Goal: Entertainment & Leisure: Browse casually

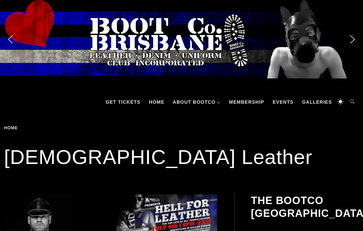
click at [320, 101] on link "Galleries" at bounding box center [316, 102] width 37 height 20
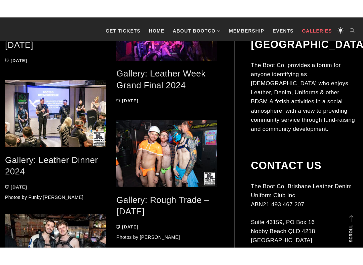
scroll to position [826, 0]
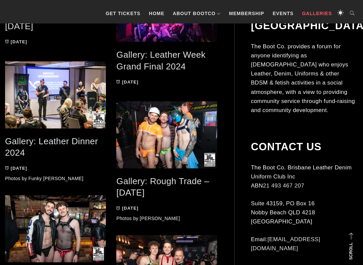
click at [50, 143] on link "Gallery: Leather Dinner 2024" at bounding box center [51, 147] width 93 height 22
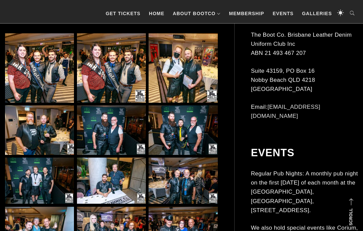
scroll to position [293, 0]
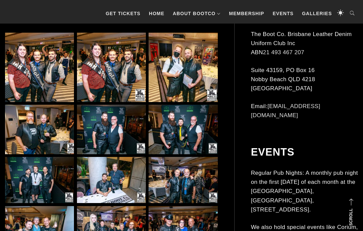
click at [45, 116] on img at bounding box center [39, 129] width 69 height 49
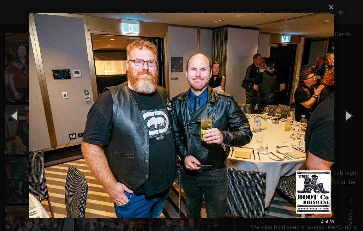
click at [350, 117] on button "button" at bounding box center [348, 115] width 30 height 37
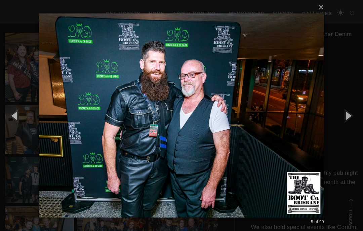
click at [352, 118] on button "button" at bounding box center [348, 115] width 30 height 37
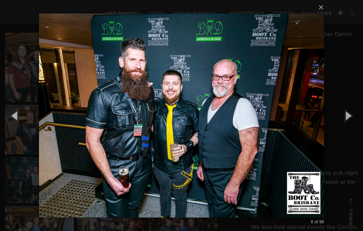
click at [353, 118] on button "button" at bounding box center [348, 115] width 30 height 37
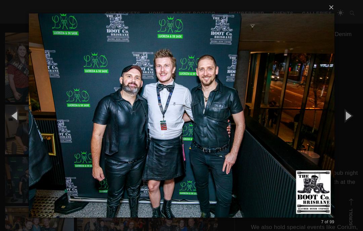
click at [358, 118] on button "button" at bounding box center [348, 115] width 30 height 37
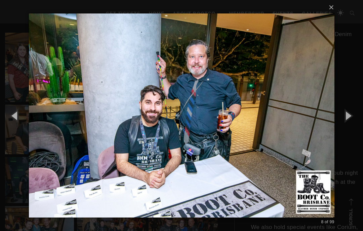
click at [358, 118] on button "button" at bounding box center [348, 115] width 30 height 37
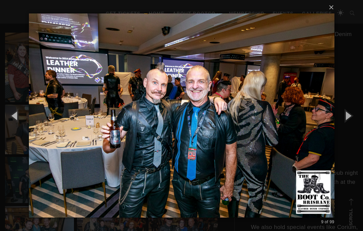
click at [358, 118] on button "button" at bounding box center [348, 115] width 30 height 37
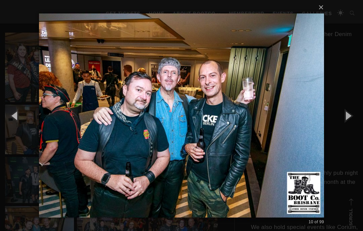
click at [358, 118] on button "button" at bounding box center [348, 115] width 30 height 37
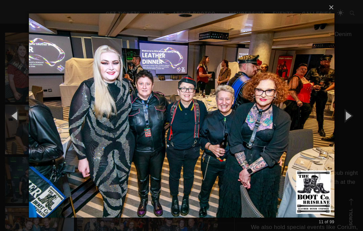
click at [360, 117] on button "button" at bounding box center [348, 115] width 30 height 37
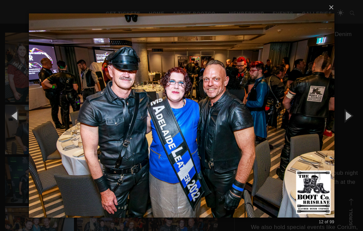
click at [361, 118] on button "button" at bounding box center [348, 115] width 30 height 37
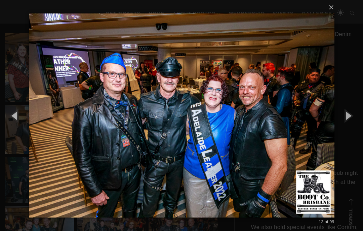
click at [360, 118] on button "button" at bounding box center [348, 115] width 30 height 37
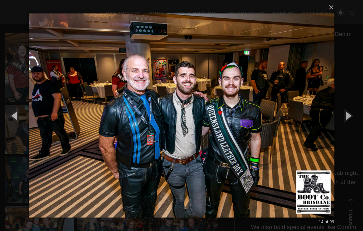
click at [360, 118] on button "button" at bounding box center [348, 115] width 30 height 37
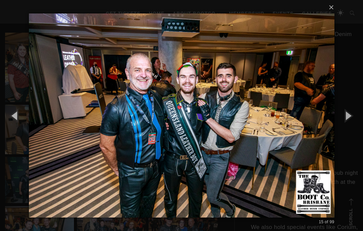
click at [358, 118] on button "button" at bounding box center [348, 115] width 30 height 37
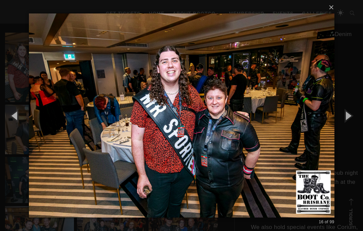
click at [356, 120] on button "button" at bounding box center [348, 115] width 30 height 37
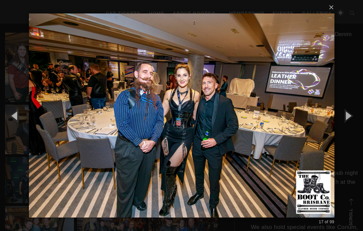
click at [358, 121] on button "button" at bounding box center [348, 115] width 30 height 37
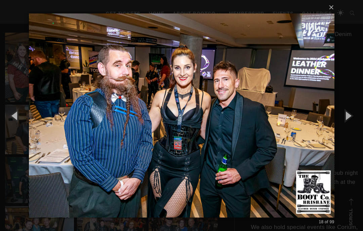
click at [358, 121] on button "button" at bounding box center [348, 115] width 30 height 37
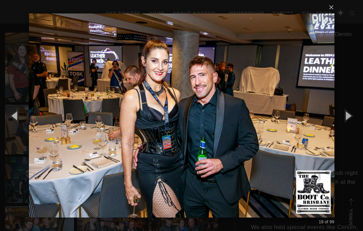
click at [359, 120] on button "button" at bounding box center [348, 115] width 30 height 37
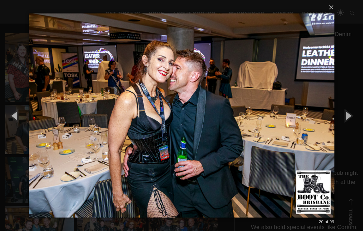
click at [358, 120] on button "button" at bounding box center [348, 115] width 30 height 37
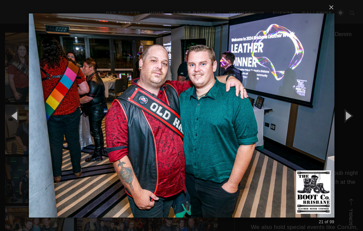
click at [359, 119] on button "button" at bounding box center [348, 115] width 30 height 37
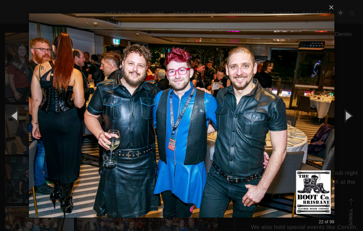
click at [359, 120] on button "button" at bounding box center [348, 115] width 30 height 37
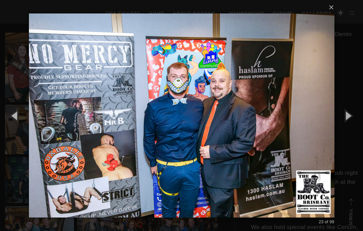
click at [359, 120] on button "button" at bounding box center [348, 115] width 30 height 37
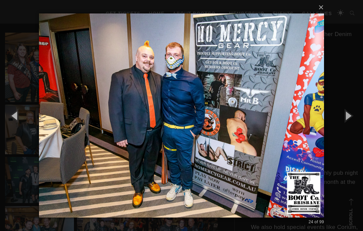
click at [358, 118] on button "button" at bounding box center [348, 115] width 30 height 37
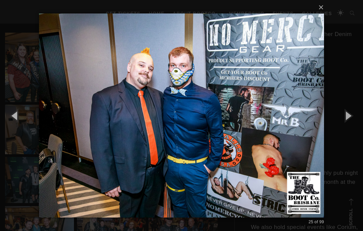
click at [359, 118] on button "button" at bounding box center [348, 115] width 30 height 37
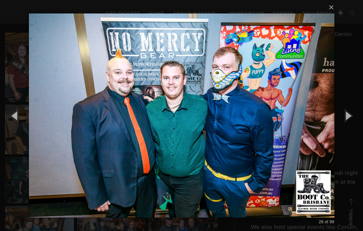
click at [359, 118] on button "button" at bounding box center [348, 115] width 30 height 37
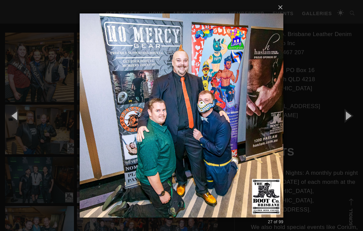
click at [359, 118] on button "button" at bounding box center [348, 115] width 30 height 37
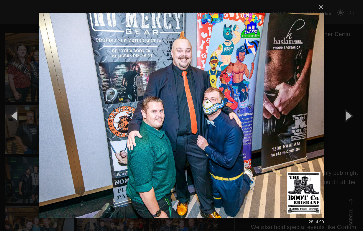
click at [359, 118] on button "button" at bounding box center [348, 115] width 30 height 37
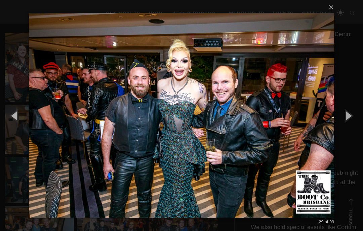
click at [358, 119] on button "button" at bounding box center [348, 115] width 30 height 37
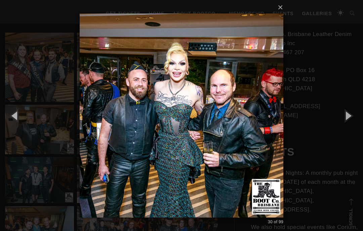
click at [356, 122] on button "button" at bounding box center [348, 115] width 30 height 37
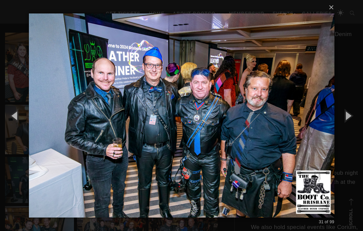
click at [358, 120] on button "button" at bounding box center [348, 115] width 30 height 37
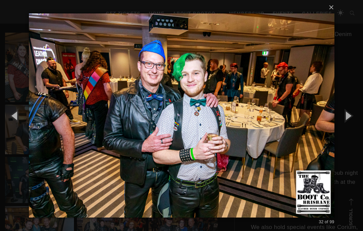
click at [359, 120] on button "button" at bounding box center [348, 115] width 30 height 37
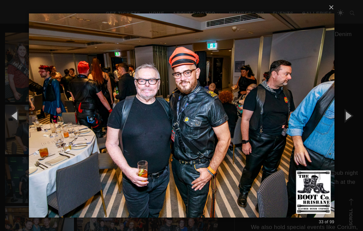
click at [358, 119] on button "button" at bounding box center [348, 115] width 30 height 37
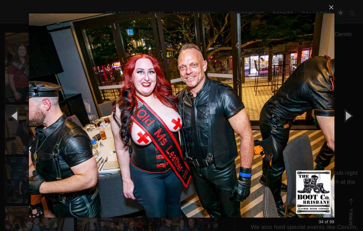
click at [358, 120] on button "button" at bounding box center [348, 115] width 30 height 37
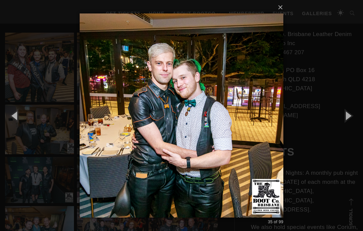
click at [358, 121] on button "button" at bounding box center [348, 115] width 30 height 37
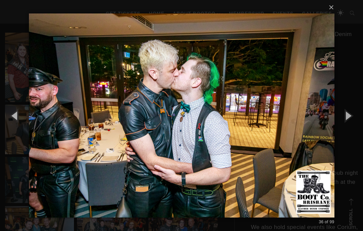
click at [358, 120] on button "button" at bounding box center [348, 115] width 30 height 37
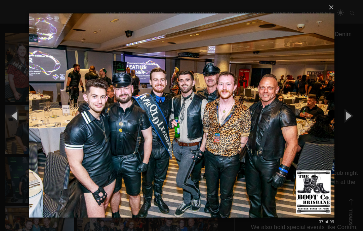
click at [359, 121] on button "button" at bounding box center [348, 115] width 30 height 37
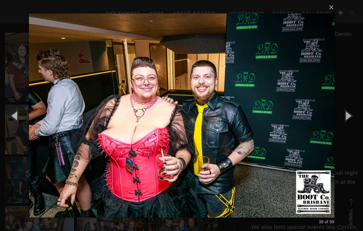
click at [359, 120] on button "button" at bounding box center [348, 115] width 30 height 37
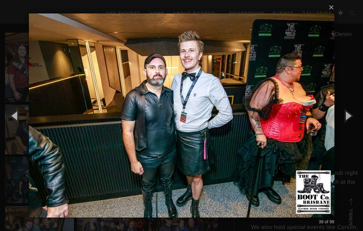
click at [358, 121] on button "button" at bounding box center [348, 115] width 30 height 37
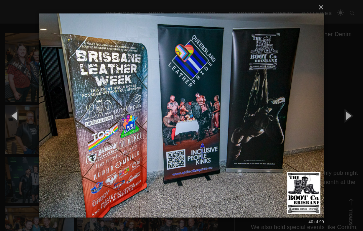
click at [359, 119] on button "button" at bounding box center [348, 115] width 30 height 37
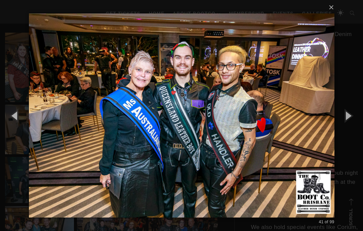
click at [359, 119] on button "button" at bounding box center [348, 115] width 30 height 37
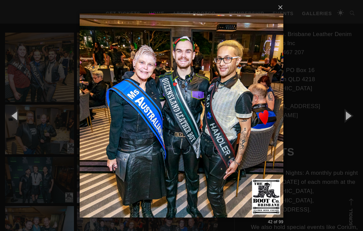
click at [355, 117] on button "button" at bounding box center [348, 115] width 30 height 37
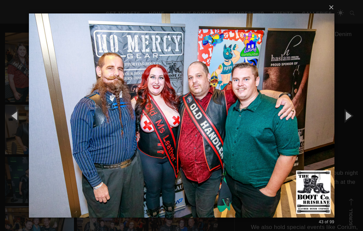
click at [355, 118] on button "button" at bounding box center [348, 115] width 30 height 37
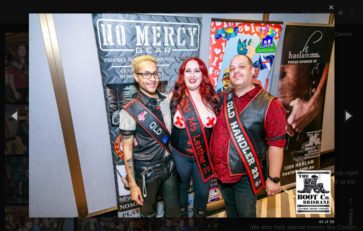
click at [354, 120] on button "button" at bounding box center [348, 115] width 30 height 37
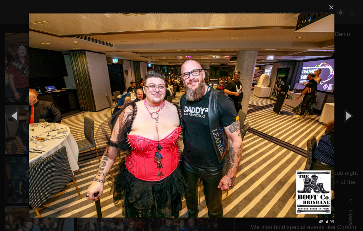
click at [354, 120] on button "button" at bounding box center [348, 115] width 30 height 37
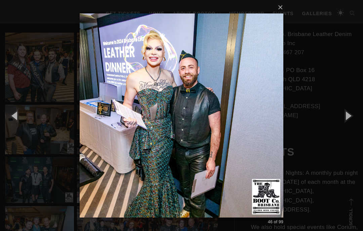
click at [355, 119] on button "button" at bounding box center [348, 115] width 30 height 37
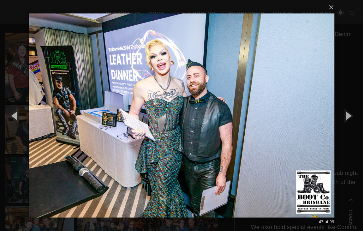
click at [10, 117] on button "button" at bounding box center [15, 115] width 30 height 37
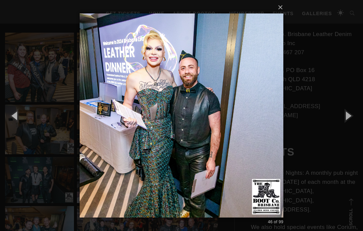
click at [15, 117] on button "button" at bounding box center [15, 115] width 30 height 37
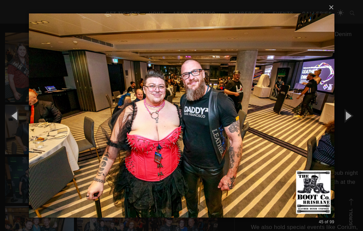
click at [344, 118] on button "button" at bounding box center [348, 115] width 30 height 37
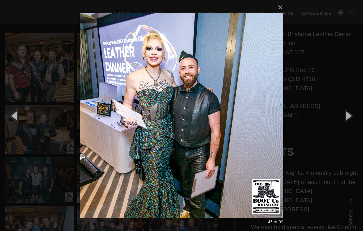
click at [344, 119] on button "button" at bounding box center [348, 115] width 30 height 37
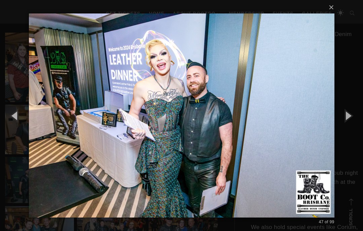
click at [347, 116] on button "button" at bounding box center [348, 115] width 30 height 37
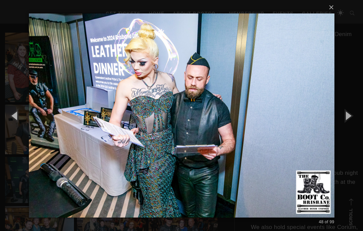
click at [343, 122] on button "button" at bounding box center [348, 115] width 30 height 37
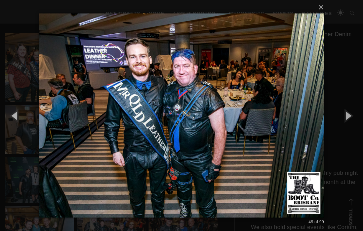
click at [344, 118] on button "button" at bounding box center [348, 115] width 30 height 37
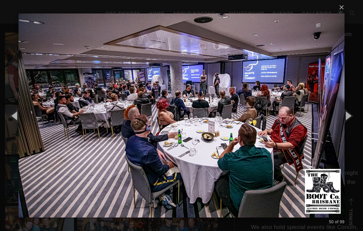
click at [342, 114] on button "button" at bounding box center [348, 115] width 30 height 37
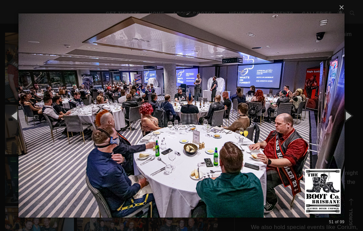
click at [342, 113] on button "button" at bounding box center [348, 115] width 30 height 37
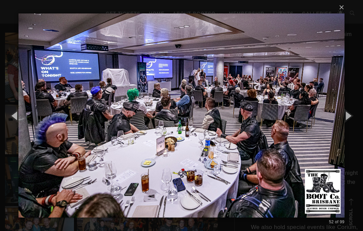
click at [347, 119] on button "button" at bounding box center [348, 115] width 30 height 37
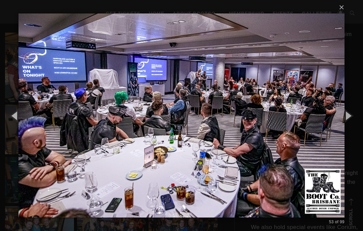
click at [345, 118] on button "button" at bounding box center [348, 115] width 30 height 37
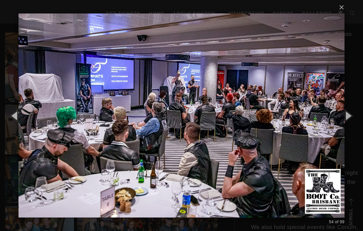
click at [343, 118] on button "button" at bounding box center [348, 115] width 30 height 37
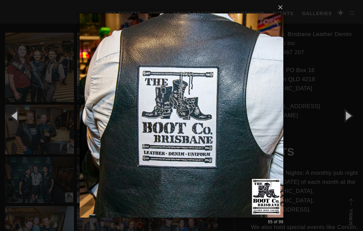
click at [15, 125] on button "button" at bounding box center [15, 115] width 30 height 37
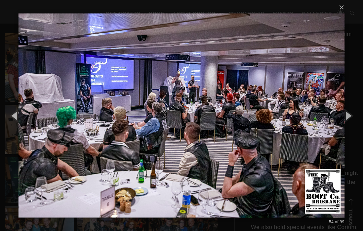
click at [343, 117] on button "button" at bounding box center [348, 115] width 30 height 37
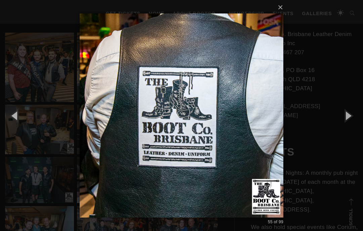
click at [346, 124] on button "button" at bounding box center [348, 115] width 30 height 37
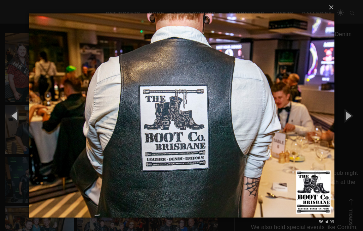
click at [345, 119] on button "button" at bounding box center [348, 115] width 30 height 37
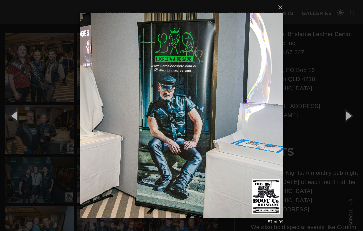
click at [350, 109] on button "button" at bounding box center [348, 115] width 30 height 37
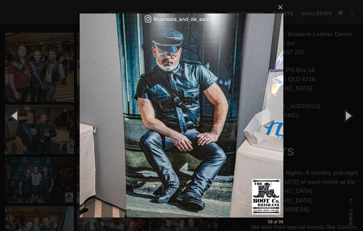
click at [348, 114] on button "button" at bounding box center [348, 115] width 30 height 37
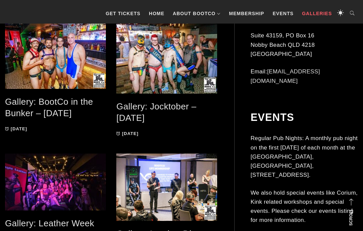
scroll to position [761, 0]
